Goal: Download file/media

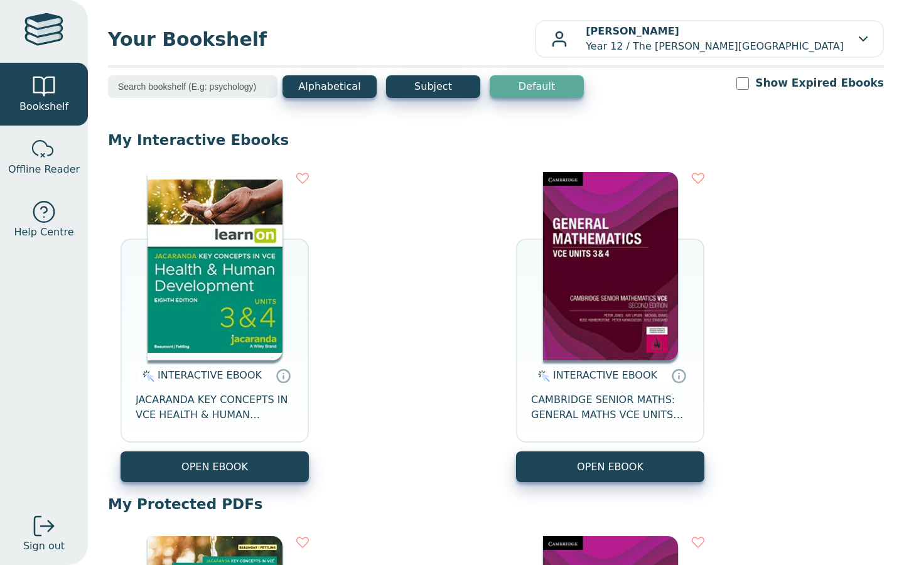
click at [231, 297] on img at bounding box center [214, 266] width 135 height 188
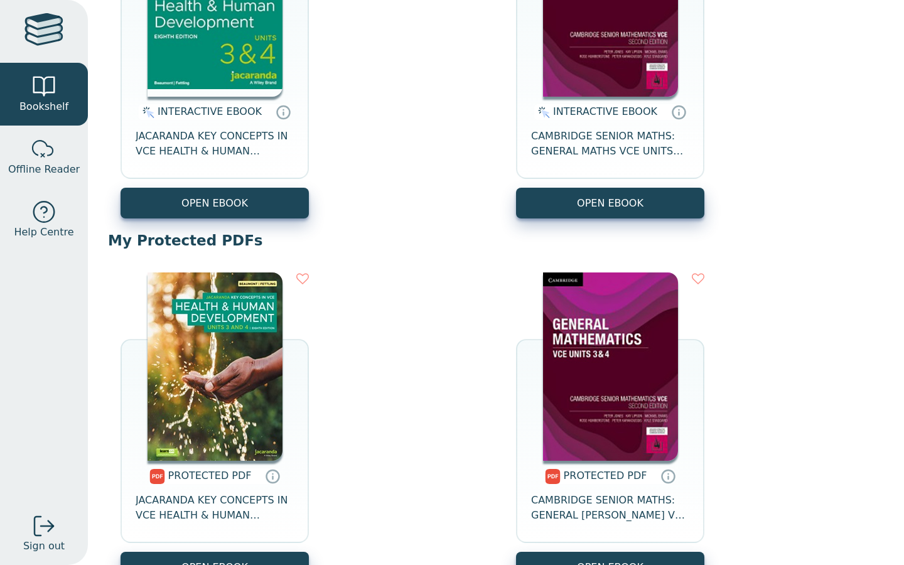
scroll to position [314, 0]
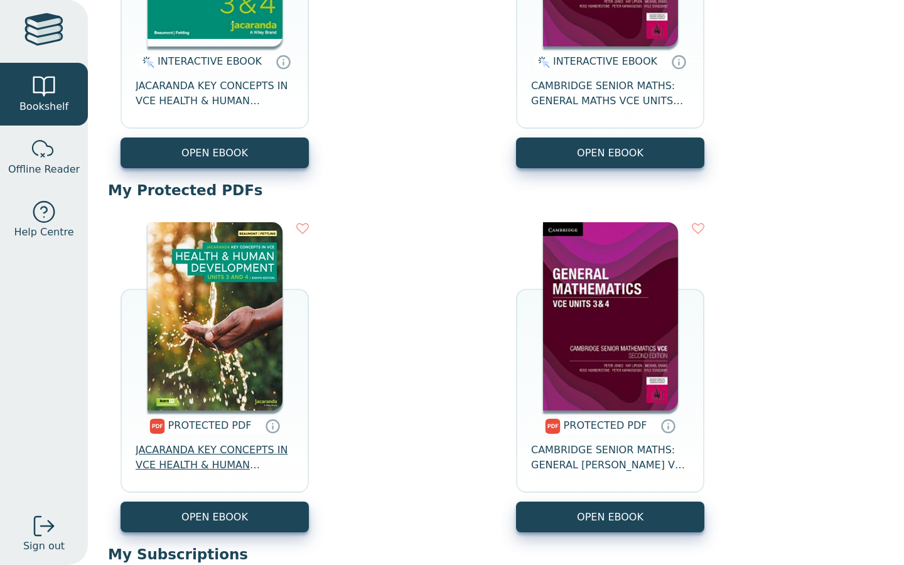
click at [232, 473] on span "JACARANDA KEY CONCEPTS IN VCE HEALTH & HUMAN DEVELOPMENT UNITS 3&4 PRINT & LEAR…" at bounding box center [215, 457] width 158 height 30
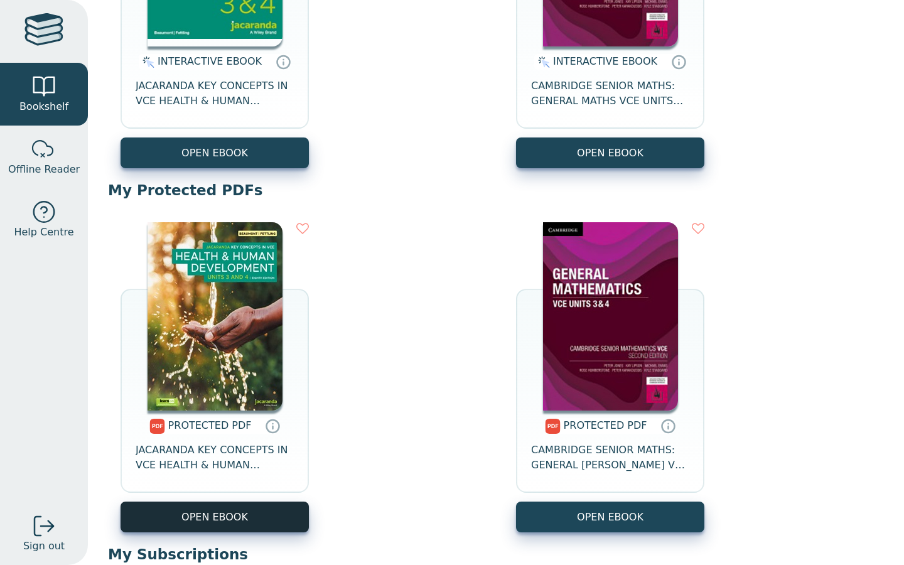
click at [278, 515] on link "OPEN EBOOK" at bounding box center [214, 516] width 188 height 31
click at [281, 432] on icon at bounding box center [273, 426] width 19 height 18
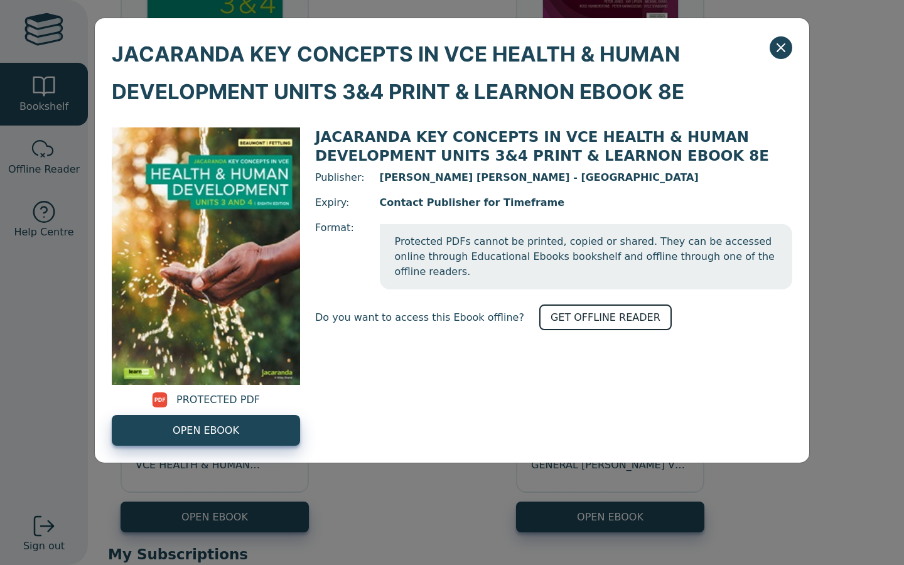
click at [621, 330] on link "GET OFFLINE READER" at bounding box center [605, 317] width 132 height 26
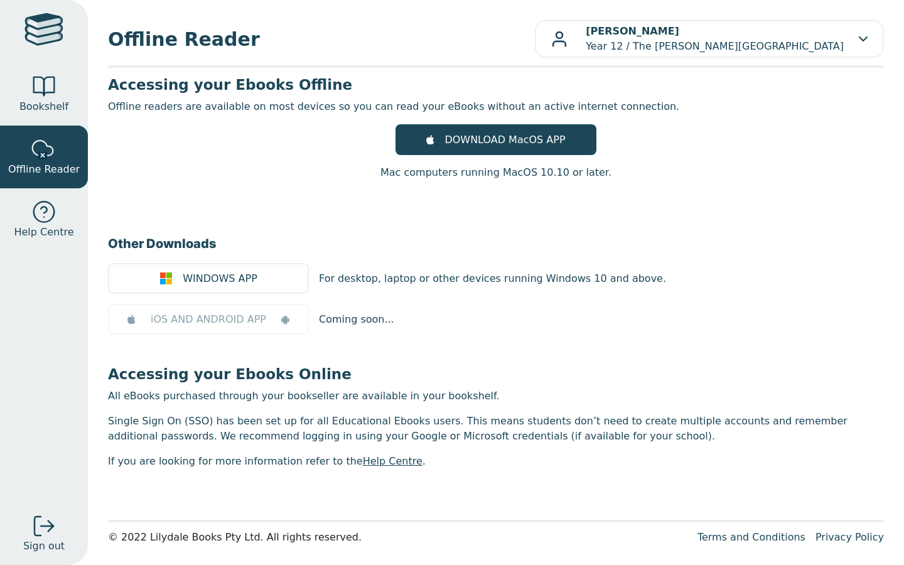
scroll to position [8, 0]
click at [449, 132] on span "DOWNLOAD MacOS APP" at bounding box center [504, 139] width 120 height 15
